Goal: Task Accomplishment & Management: Use online tool/utility

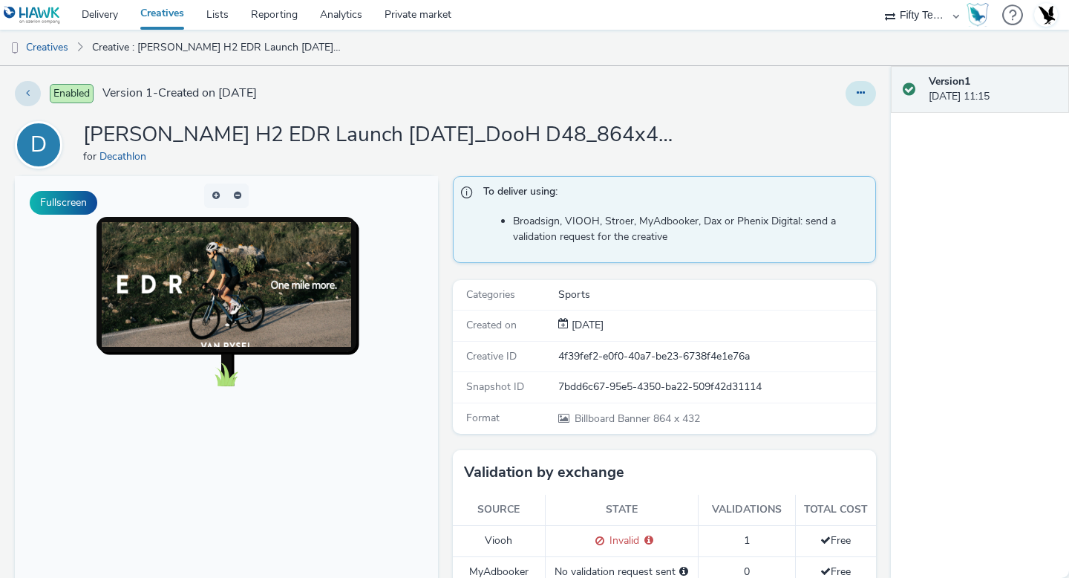
click at [856, 102] on button at bounding box center [861, 93] width 30 height 25
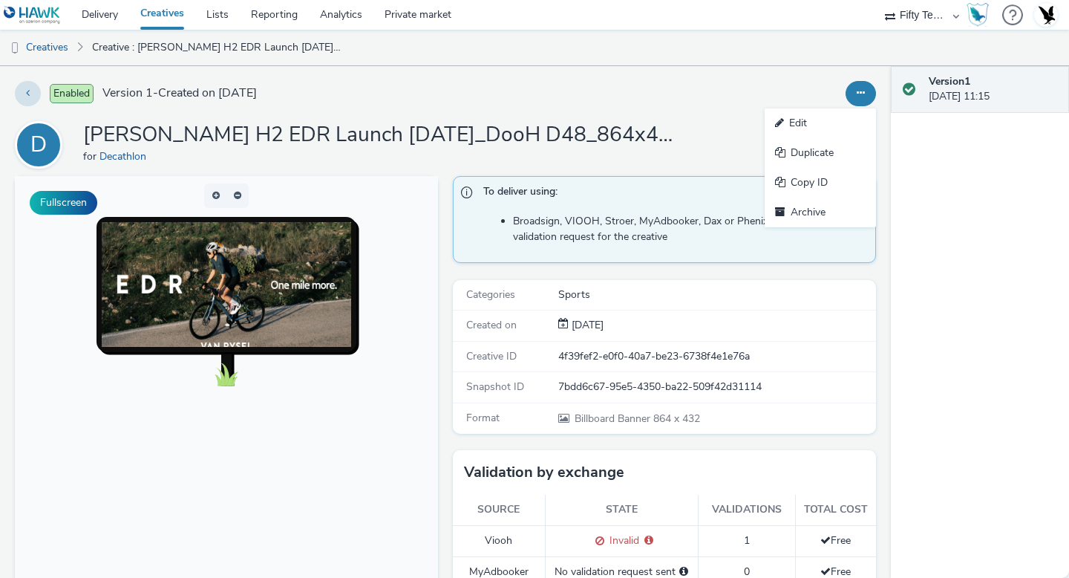
click at [856, 102] on button at bounding box center [861, 93] width 30 height 25
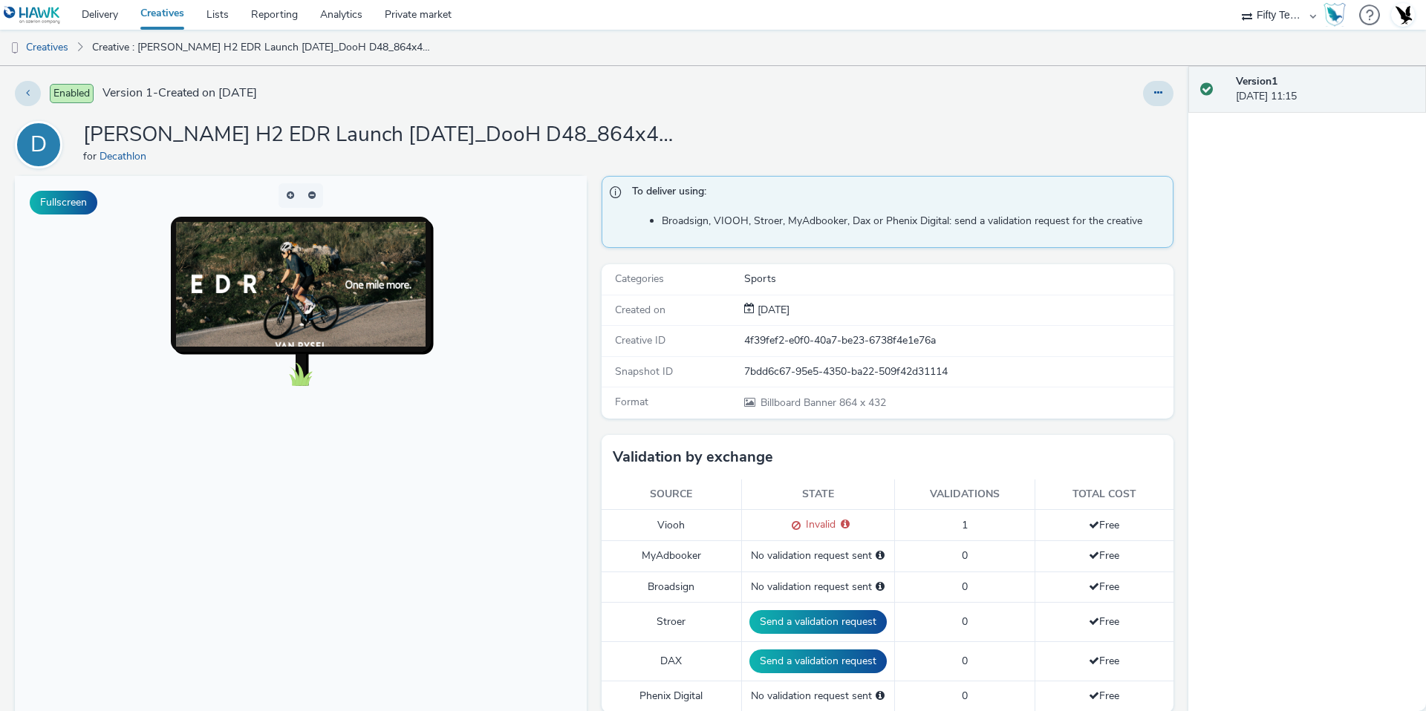
click at [1069, 5] on select "75 Media A8 Media Group Advant Technology Audio Ad Pro AZERION Buy Me Media Con…" at bounding box center [1278, 15] width 89 height 30
select select "f235d2cd-8e11-4e46-aed5-ef3b73ee5f46"
click at [1069, 0] on select "75 Media A8 Media Group Advant Technology Audio Ad Pro AZERION Buy Me Media Con…" at bounding box center [1278, 15] width 89 height 30
select select "30154e7a-98f6-4bbc-85b3-034bbe24b3ff"
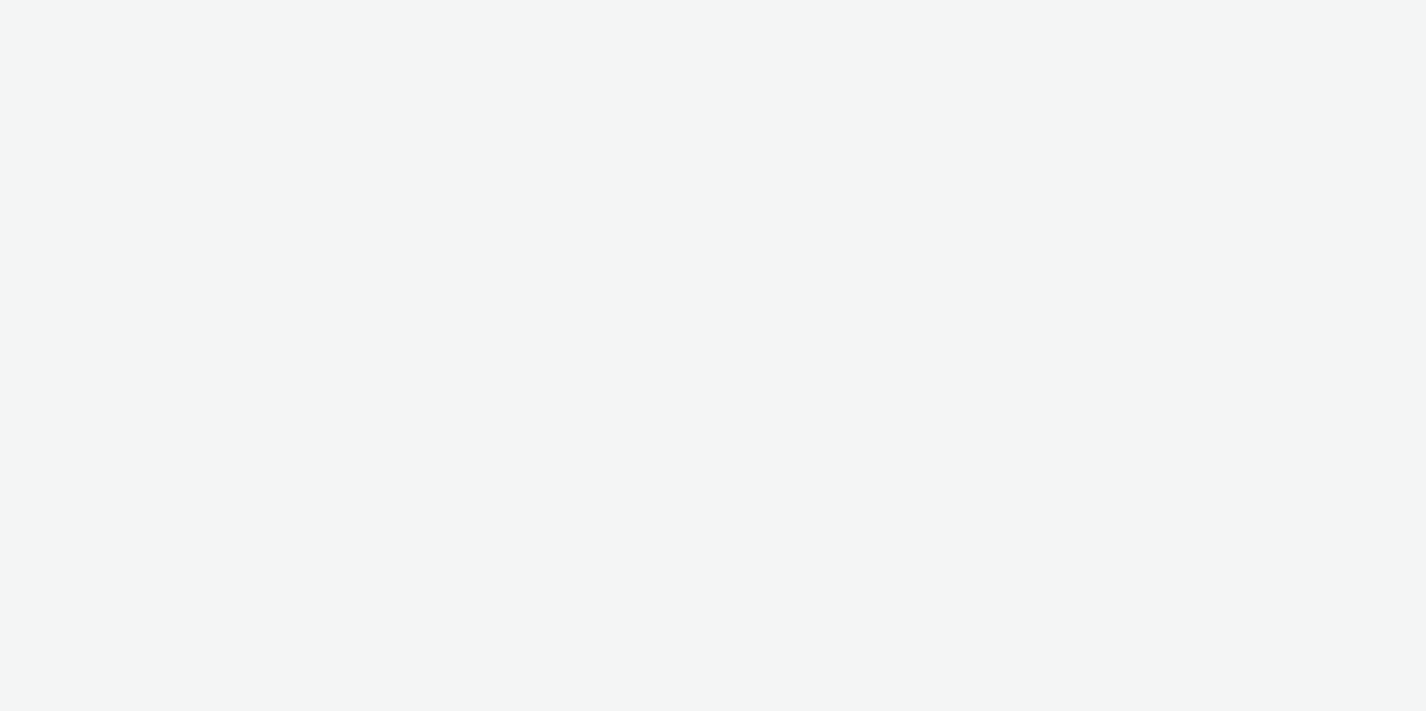
select select "f235d2cd-8e11-4e46-aed5-ef3b73ee5f46"
select select "30154e7a-98f6-4bbc-85b3-034bbe24b3ff"
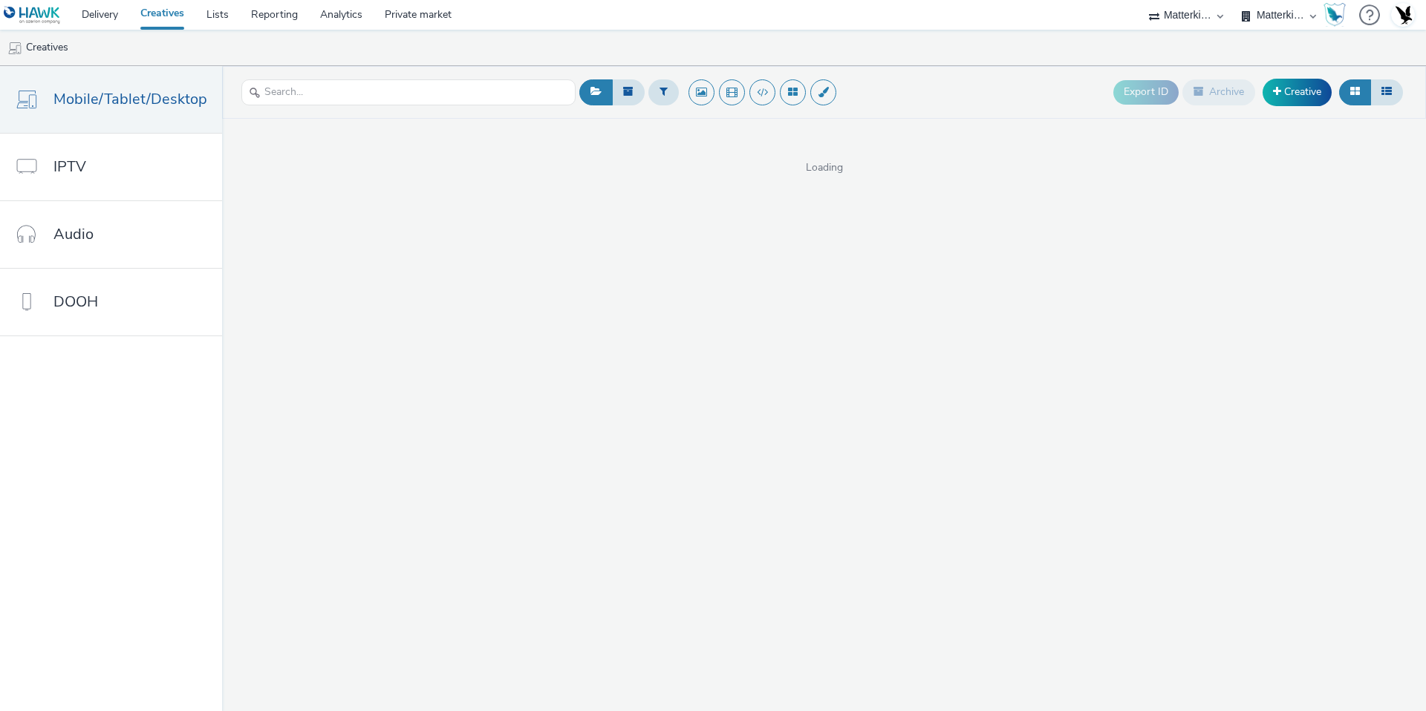
select select "f235d2cd-8e11-4e46-aed5-ef3b73ee5f46"
select select "16102c92-9fcd-42ae-98c7-a7aa27a96925"
